Goal: Task Accomplishment & Management: Manage account settings

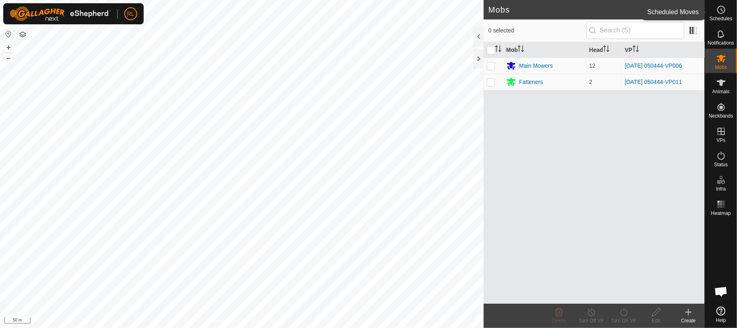
click at [725, 14] on icon at bounding box center [722, 10] width 10 height 10
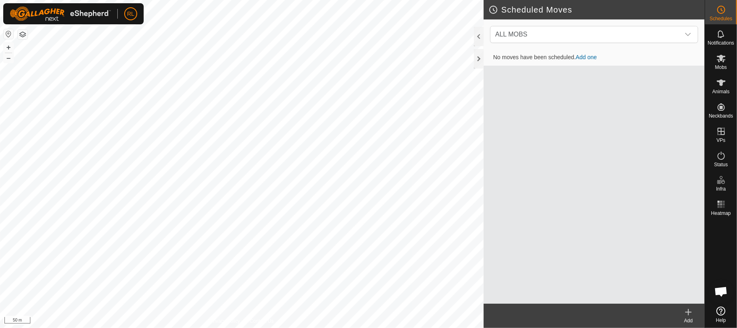
click at [590, 55] on link "Add one" at bounding box center [586, 57] width 21 height 6
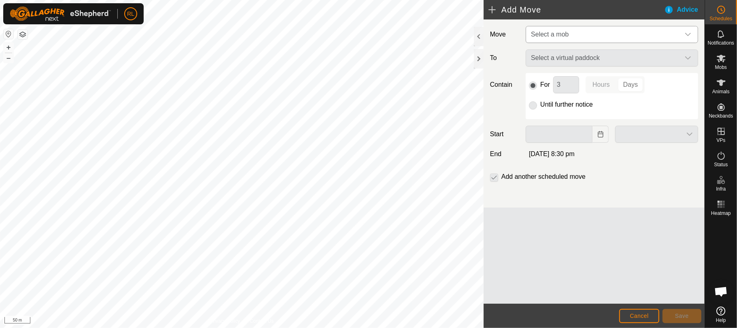
click at [687, 36] on icon "dropdown trigger" at bounding box center [688, 34] width 6 height 6
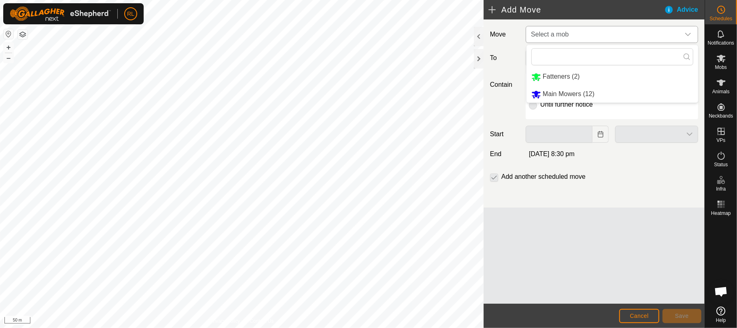
click at [590, 91] on li "Main Mowers (12)" at bounding box center [613, 94] width 172 height 17
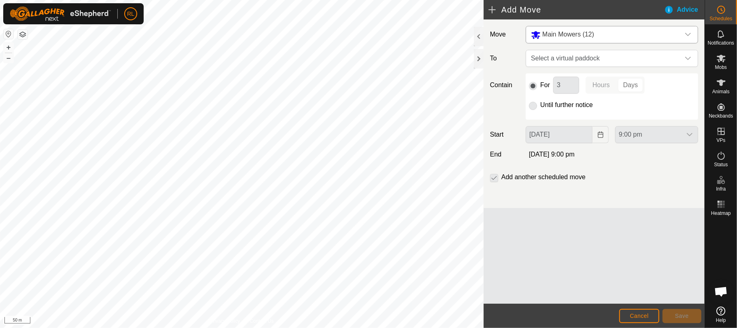
click at [636, 86] on p-selectbutton "Hours Days" at bounding box center [615, 85] width 59 height 17
click at [692, 56] on div "dropdown trigger" at bounding box center [688, 58] width 16 height 16
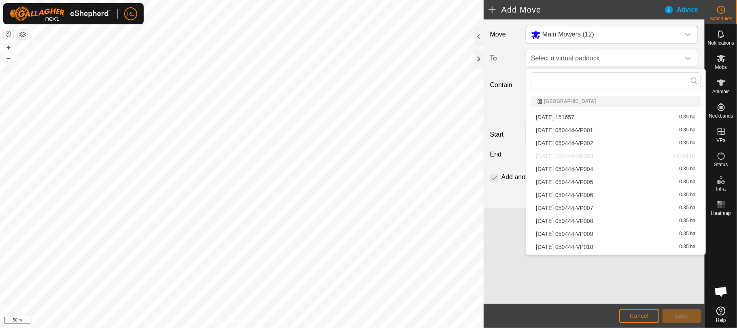
click at [581, 208] on li "[DATE] 050444-VP007 0.35 ha" at bounding box center [615, 208] width 169 height 12
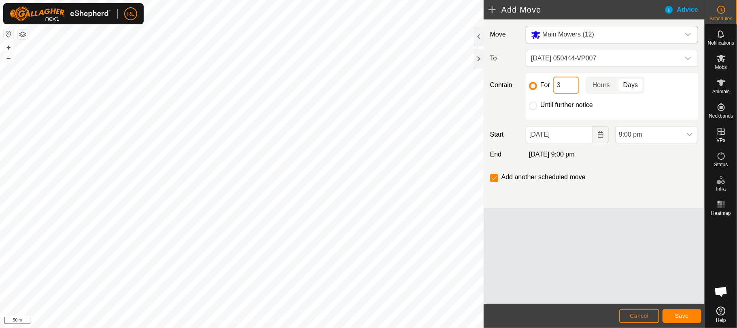
drag, startPoint x: 567, startPoint y: 86, endPoint x: 530, endPoint y: 82, distance: 37.1
click at [530, 82] on div "For 3 Hours Days" at bounding box center [612, 85] width 166 height 17
click at [632, 86] on p-togglebutton "Days" at bounding box center [631, 85] width 28 height 17
click at [601, 136] on icon "Choose Date" at bounding box center [601, 134] width 6 height 6
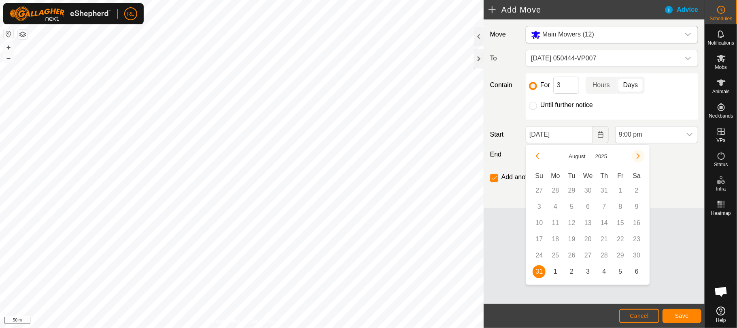
click at [640, 154] on button "Next Month" at bounding box center [638, 155] width 13 height 13
click at [556, 187] on span "1" at bounding box center [555, 190] width 13 height 13
type input "[DATE]"
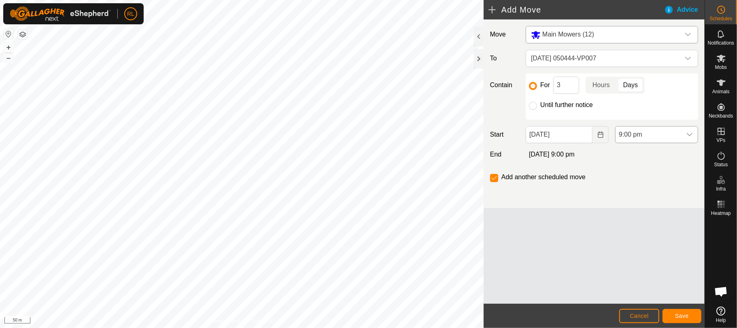
click at [682, 136] on div "dropdown trigger" at bounding box center [690, 134] width 16 height 16
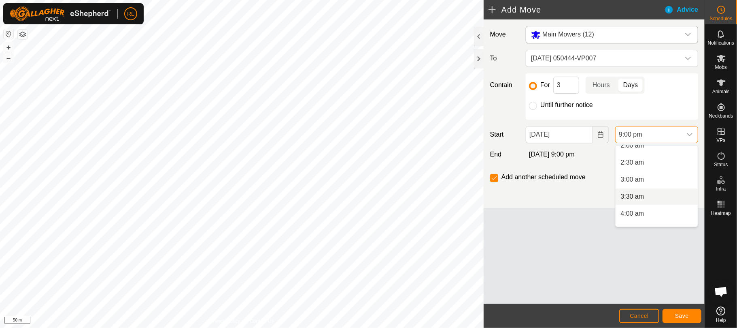
scroll to position [98, 0]
click at [646, 207] on li "4:30 am" at bounding box center [657, 209] width 82 height 16
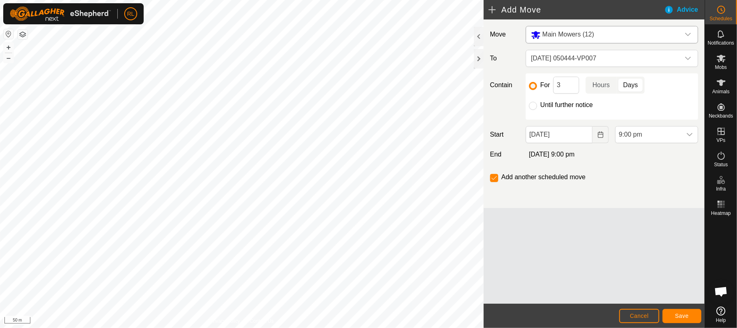
scroll to position [649, 0]
click at [678, 313] on span "Save" at bounding box center [682, 315] width 14 height 6
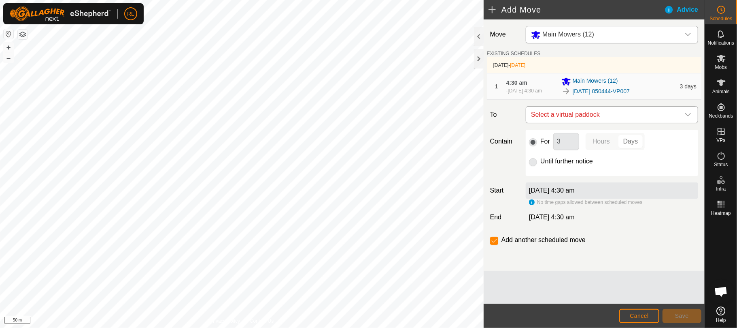
click at [689, 116] on icon "dropdown trigger" at bounding box center [688, 114] width 6 height 3
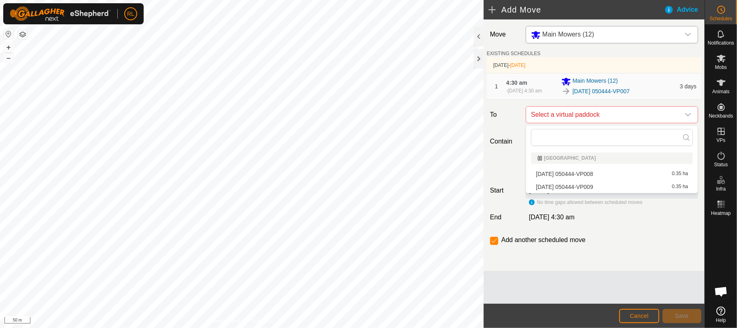
click at [662, 171] on li "[DATE] 050444-VP008 0.35 ha" at bounding box center [612, 174] width 162 height 12
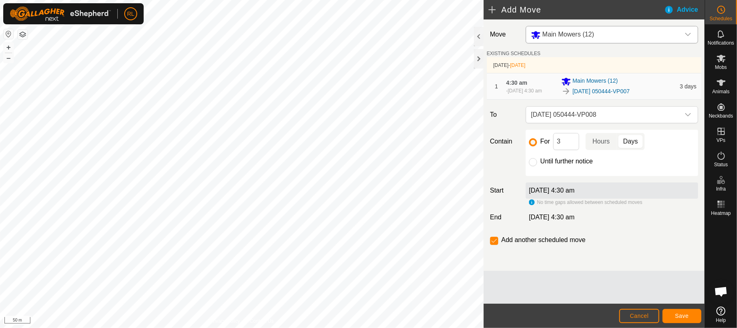
click at [532, 83] on div "4:30 am [DATE], 4:30 am" at bounding box center [532, 87] width 50 height 16
click at [639, 316] on span "Cancel" at bounding box center [639, 315] width 19 height 6
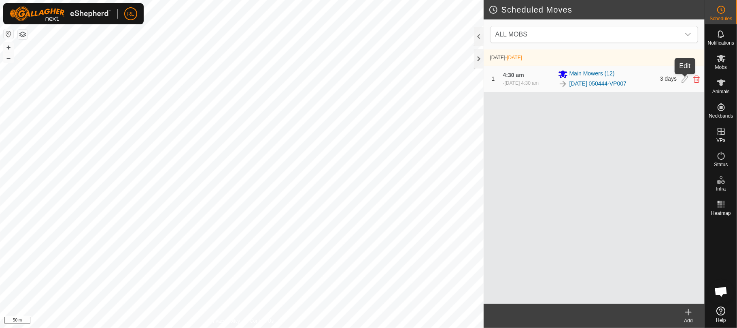
click at [684, 79] on icon at bounding box center [685, 78] width 6 height 7
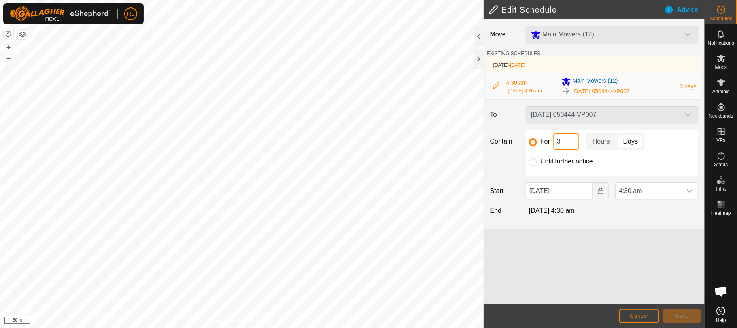
drag, startPoint x: 566, startPoint y: 140, endPoint x: 542, endPoint y: 143, distance: 24.5
click at [542, 143] on div "For 3 Hours Days" at bounding box center [612, 141] width 166 height 17
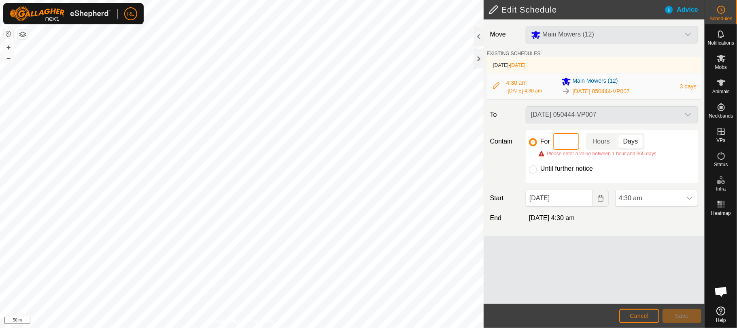
type input "1"
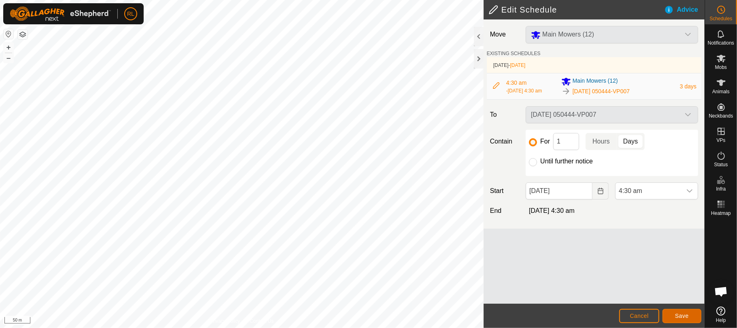
click at [681, 318] on span "Save" at bounding box center [682, 315] width 14 height 6
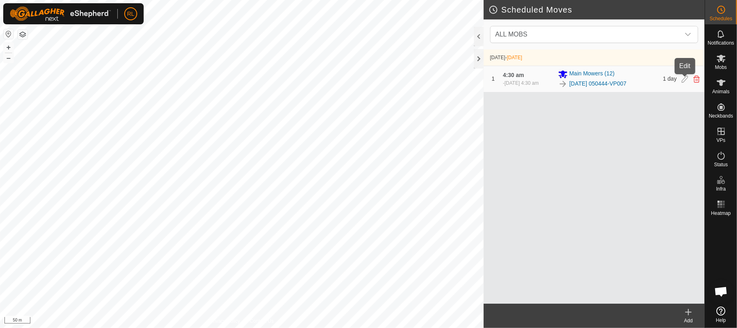
click at [684, 79] on icon at bounding box center [685, 78] width 6 height 7
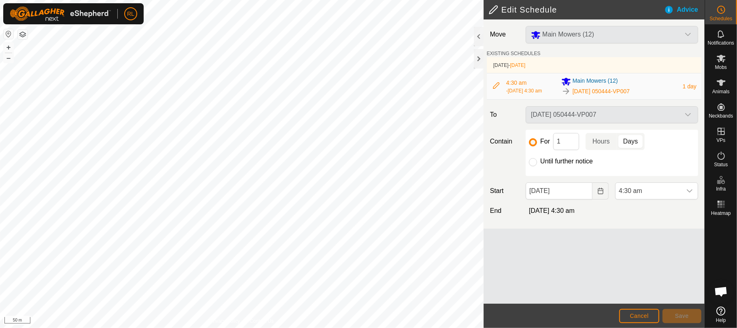
click at [537, 79] on div "4:30 am [DATE], 4:30 am" at bounding box center [532, 87] width 50 height 16
click at [497, 89] on div at bounding box center [497, 86] width 10 height 9
click at [496, 83] on icon at bounding box center [497, 85] width 6 height 6
click at [692, 34] on div "Main Mowers (12)" at bounding box center [612, 34] width 179 height 17
click at [650, 192] on span "4:30 am" at bounding box center [649, 191] width 66 height 16
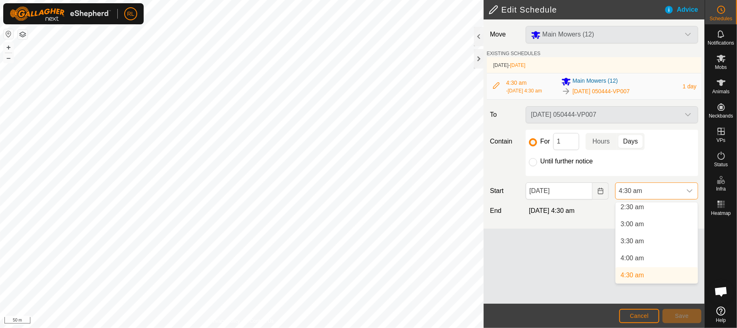
scroll to position [88, 0]
click at [631, 315] on span "Cancel" at bounding box center [639, 315] width 19 height 6
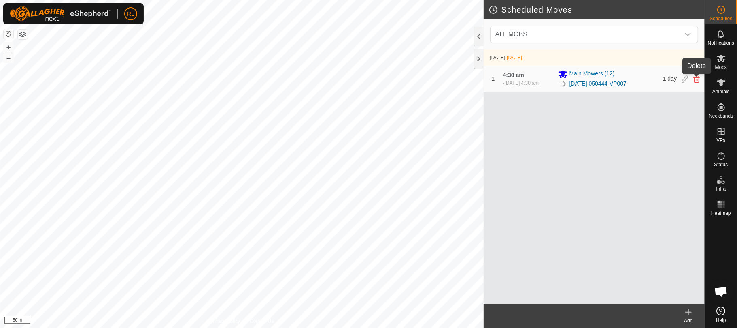
click at [697, 79] on icon at bounding box center [697, 78] width 6 height 7
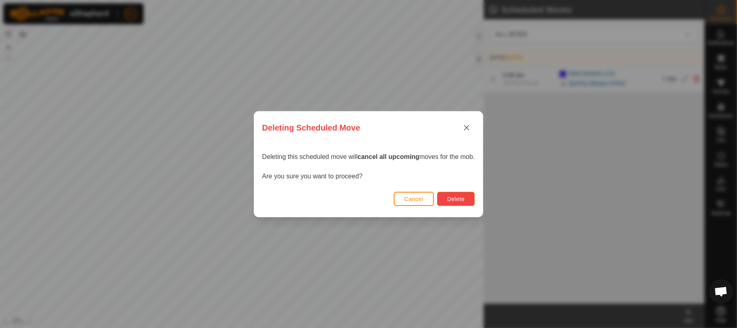
click at [462, 197] on span "Delete" at bounding box center [455, 199] width 17 height 6
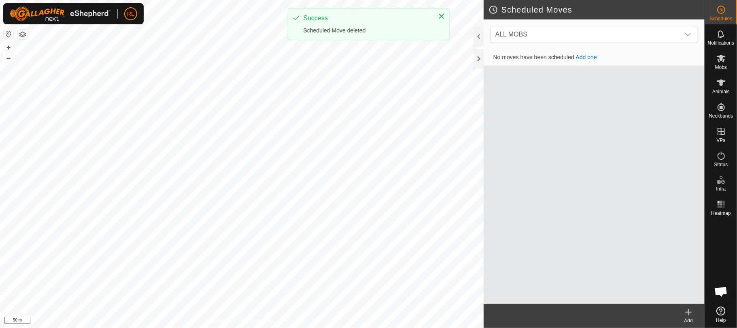
click at [587, 58] on link "Add one" at bounding box center [586, 57] width 21 height 6
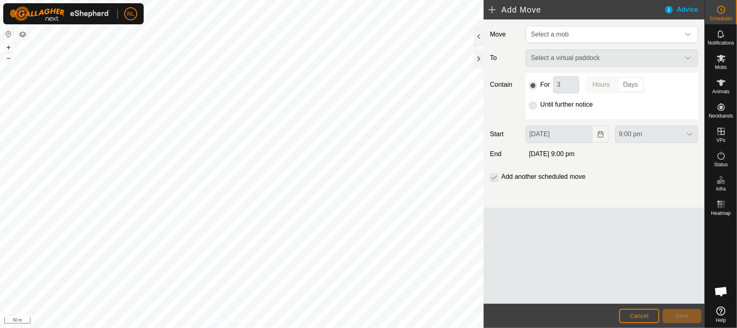
click at [624, 49] on div "Select a virtual paddock" at bounding box center [612, 57] width 179 height 17
click at [626, 36] on span "Select a mob" at bounding box center [604, 34] width 152 height 16
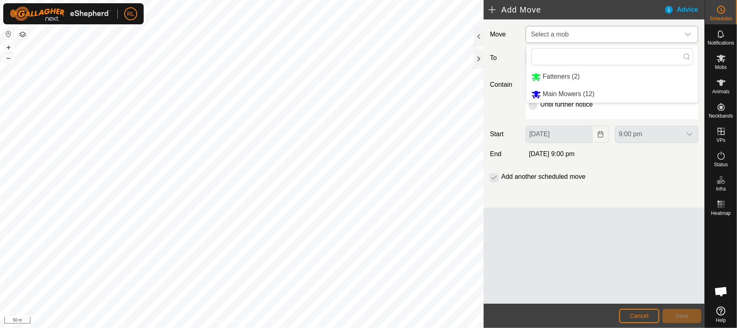
click at [549, 95] on li "Main Mowers (12)" at bounding box center [613, 94] width 172 height 17
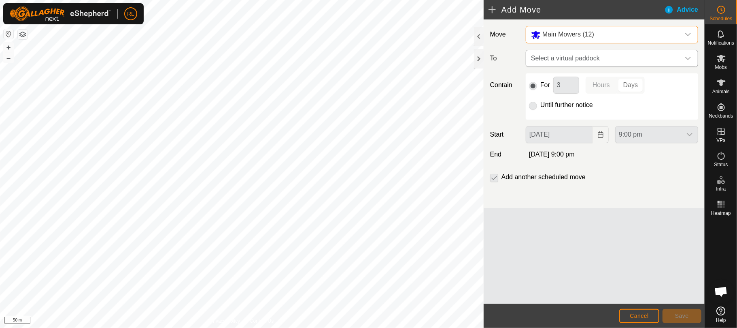
click at [686, 57] on icon "dropdown trigger" at bounding box center [688, 58] width 6 height 6
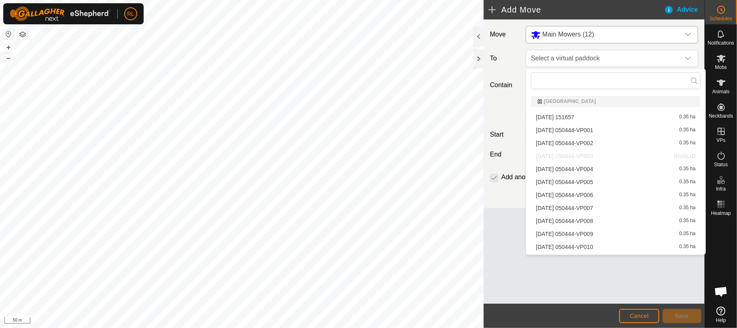
click at [590, 209] on li "[DATE] 050444-VP007 0.35 ha" at bounding box center [615, 208] width 169 height 12
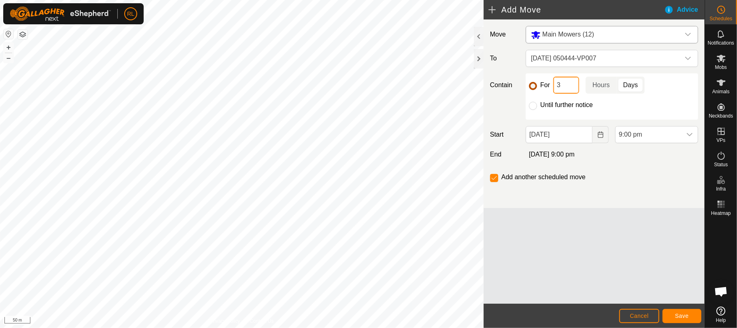
drag, startPoint x: 567, startPoint y: 85, endPoint x: 535, endPoint y: 86, distance: 31.6
click at [535, 86] on div "For 3 Hours Days" at bounding box center [612, 85] width 166 height 17
drag, startPoint x: 564, startPoint y: 86, endPoint x: 540, endPoint y: 89, distance: 23.8
click at [540, 89] on div "For 3 Hours Days" at bounding box center [612, 85] width 166 height 17
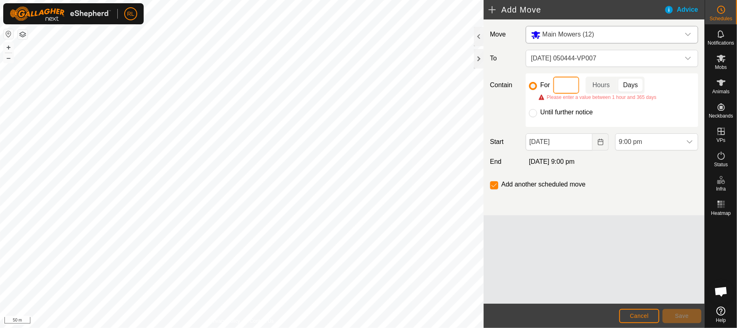
type input "1"
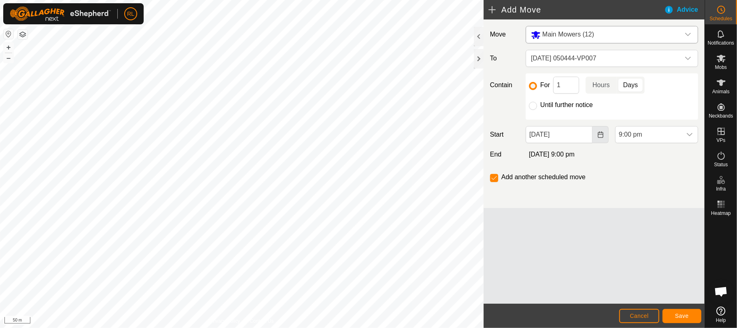
click at [603, 135] on icon "Choose Date" at bounding box center [601, 134] width 6 height 6
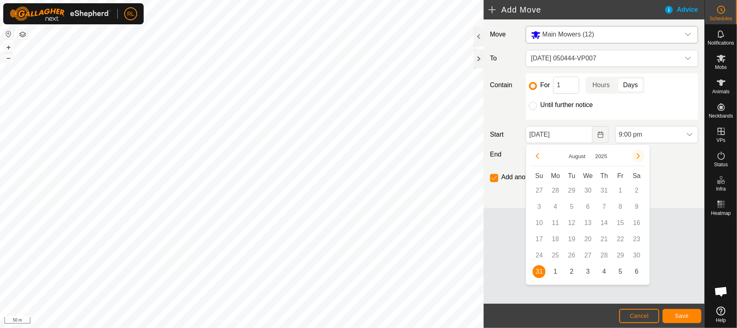
click at [640, 153] on button "Next Month" at bounding box center [638, 155] width 13 height 13
click at [557, 189] on span "1" at bounding box center [555, 190] width 13 height 13
type input "[DATE]"
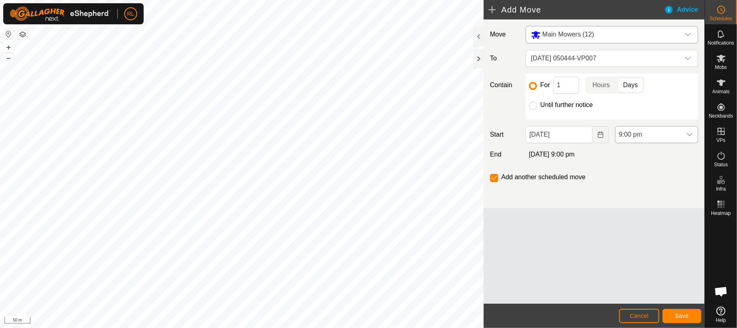
click at [689, 132] on icon "dropdown trigger" at bounding box center [690, 134] width 6 height 6
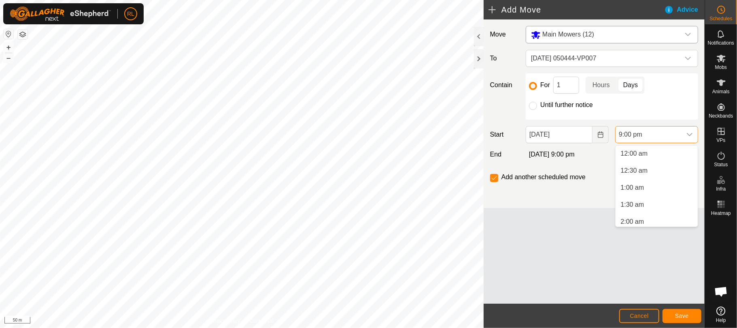
scroll to position [649, 0]
click at [639, 155] on li "4:30 am" at bounding box center [657, 157] width 82 height 16
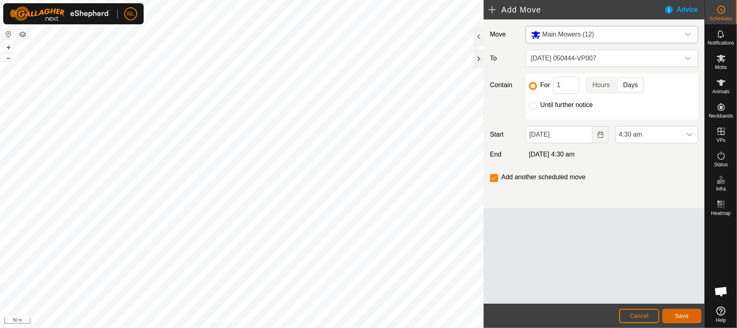
click at [683, 313] on span "Save" at bounding box center [682, 315] width 14 height 6
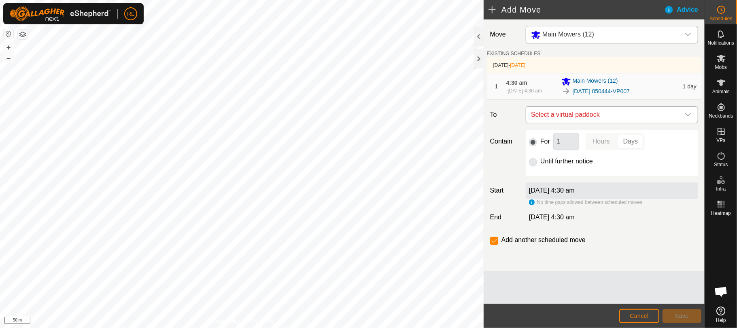
click at [687, 116] on icon "dropdown trigger" at bounding box center [688, 114] width 6 height 3
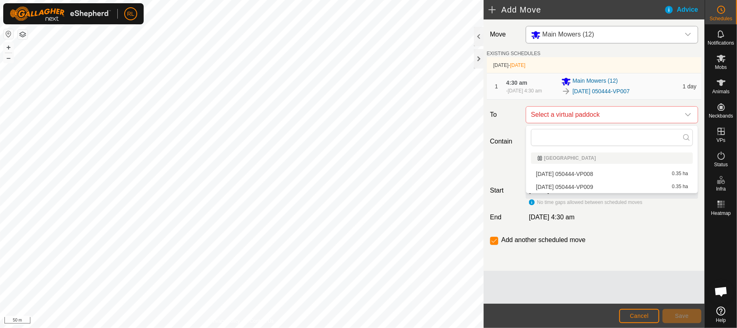
click at [653, 174] on li "[DATE] 050444-VP008 0.35 ha" at bounding box center [612, 174] width 162 height 12
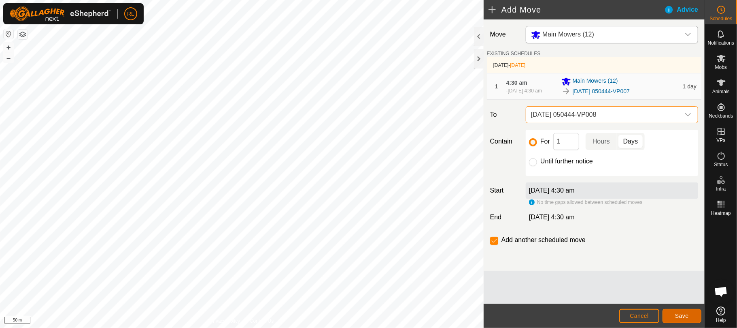
click at [685, 313] on span "Save" at bounding box center [682, 315] width 14 height 6
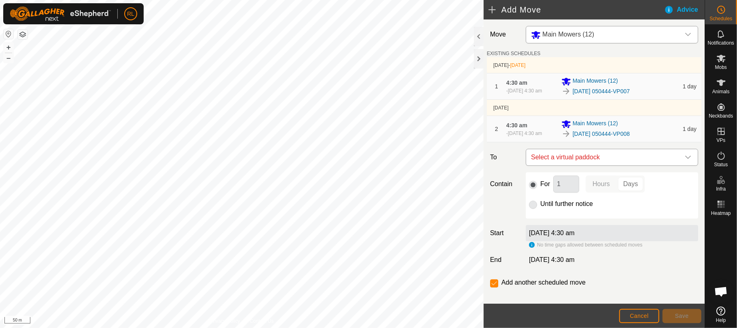
click at [685, 159] on icon "dropdown trigger" at bounding box center [688, 156] width 6 height 3
click at [614, 216] on li "[DATE] 050444-VP009 0.35 ha" at bounding box center [607, 216] width 155 height 12
click at [677, 311] on button "Save" at bounding box center [682, 316] width 39 height 14
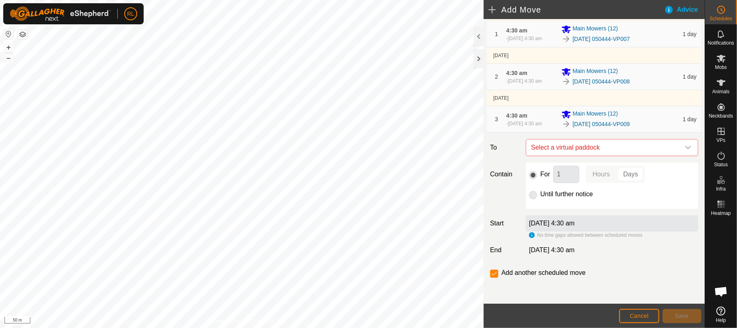
scroll to position [37, 0]
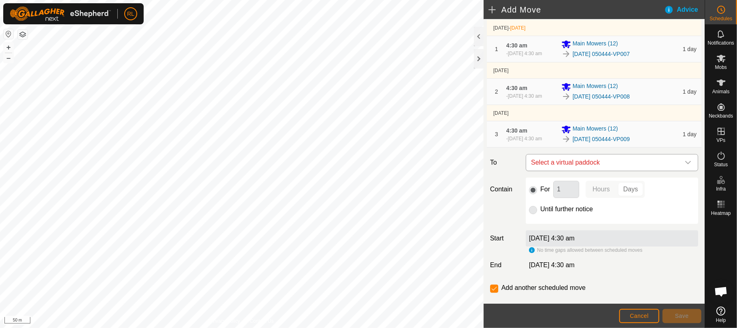
click at [685, 166] on icon "dropdown trigger" at bounding box center [688, 162] width 6 height 6
click at [685, 163] on icon "dropdown trigger" at bounding box center [688, 162] width 6 height 6
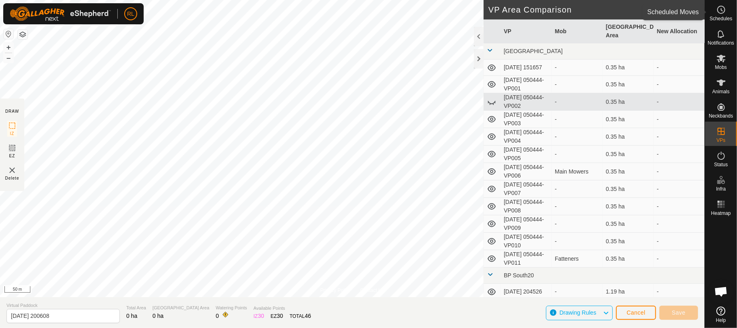
click at [721, 22] on div "Schedules" at bounding box center [721, 12] width 32 height 24
